Goal: Task Accomplishment & Management: Manage account settings

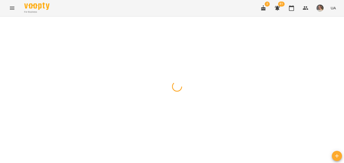
click at [7, 25] on button "button" at bounding box center [5, 22] width 7 height 10
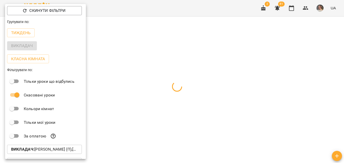
click at [45, 151] on p "Викладач : Бабійчук Володимир Дмитрович (п),Карнаух Ірина Віталіївна (п),Куплев…" at bounding box center [44, 149] width 67 height 6
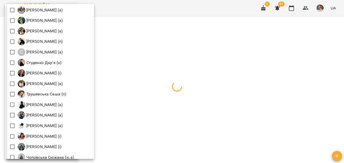
scroll to position [783, 0]
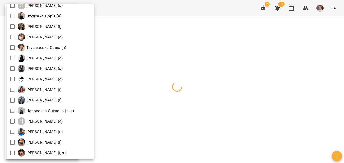
click at [180, 81] on div at bounding box center [172, 81] width 344 height 163
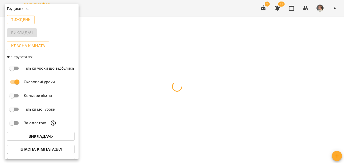
click at [189, 66] on div at bounding box center [172, 81] width 344 height 163
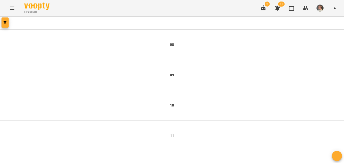
click at [5, 25] on button "button" at bounding box center [5, 22] width 7 height 10
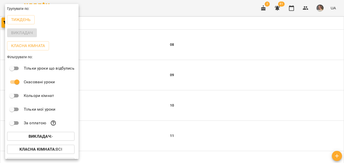
click at [39, 140] on button "Викладач : -" at bounding box center [40, 136] width 67 height 9
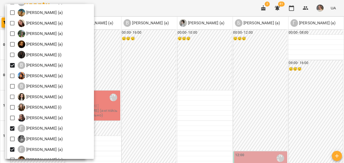
scroll to position [149, 0]
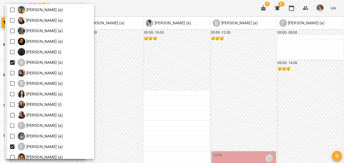
click at [181, 101] on div at bounding box center [172, 81] width 344 height 163
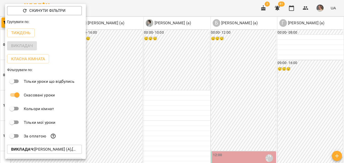
click at [215, 64] on div at bounding box center [172, 81] width 344 height 163
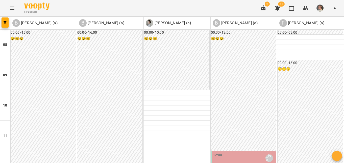
scroll to position [64, 0]
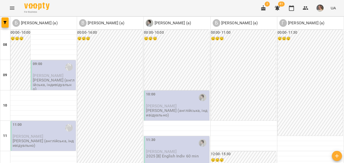
scroll to position [142, 0]
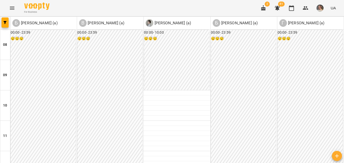
scroll to position [163, 0]
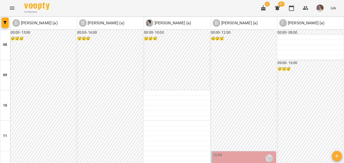
scroll to position [45, 0]
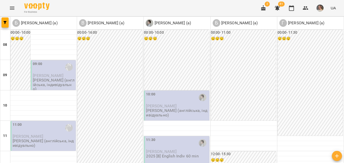
scroll to position [29, 0]
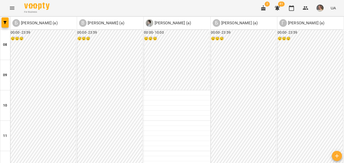
scroll to position [97, 0]
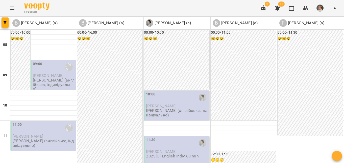
scroll to position [68, 0]
click at [6, 24] on button "button" at bounding box center [5, 22] width 7 height 10
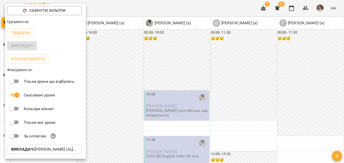
click at [192, 98] on div at bounding box center [172, 81] width 344 height 163
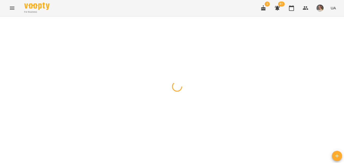
click at [5, 25] on button "button" at bounding box center [5, 22] width 7 height 10
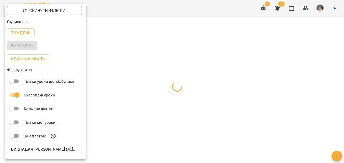
click at [46, 150] on p "Викладач : Богуш Альбіна (а),Боднар Вікторія (а),Валюшко Іванна (а),Гончаренко …" at bounding box center [44, 149] width 67 height 6
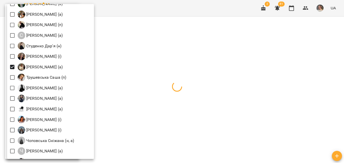
scroll to position [783, 0]
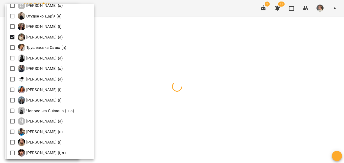
click at [235, 74] on div at bounding box center [172, 81] width 344 height 163
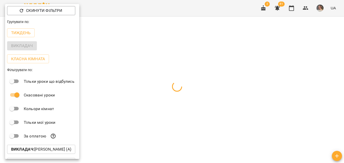
click at [235, 74] on div at bounding box center [172, 81] width 344 height 163
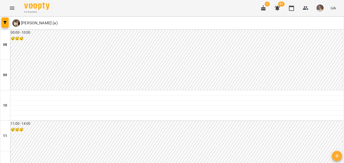
scroll to position [238, 0]
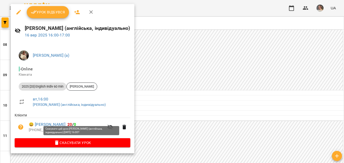
click at [56, 144] on span "Скасувати Урок" at bounding box center [73, 142] width 108 height 6
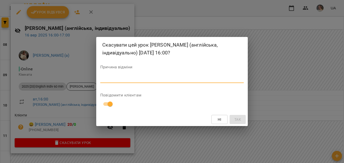
click at [109, 79] on textarea at bounding box center [171, 78] width 143 height 5
type textarea "**********"
click at [241, 120] on span "Так" at bounding box center [237, 119] width 7 height 6
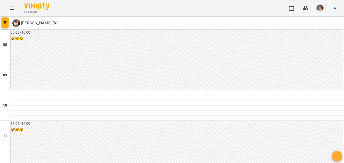
scroll to position [0, 0]
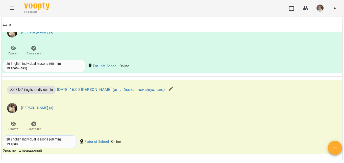
scroll to position [585, 0]
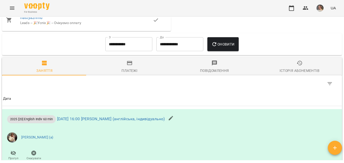
click at [137, 73] on span "Платежі" at bounding box center [129, 67] width 79 height 14
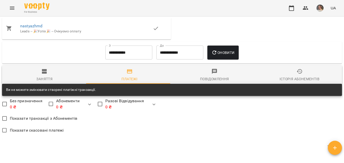
scroll to position [414, 0]
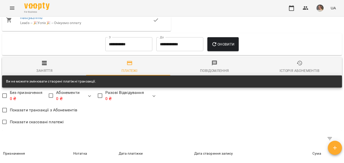
click at [57, 71] on span "Заняття" at bounding box center [44, 67] width 79 height 14
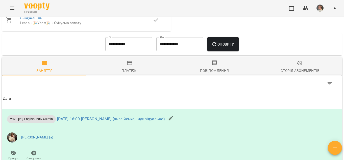
scroll to position [0, 0]
